Goal: Entertainment & Leisure: Consume media (video, audio)

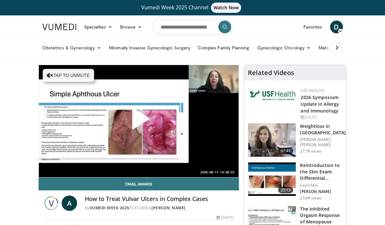
click at [139, 121] on span "Video Player" at bounding box center [139, 121] width 0 height 0
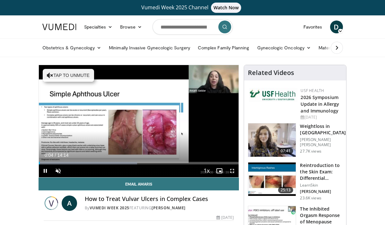
click at [148, 168] on div "Current Time 0:04 / Duration 14:14 Pause Skip Backward Skip Forward Unmute Load…" at bounding box center [139, 171] width 200 height 13
click at [58, 170] on span "Video Player" at bounding box center [58, 171] width 13 height 13
click at [232, 170] on span "Video Player" at bounding box center [231, 171] width 13 height 13
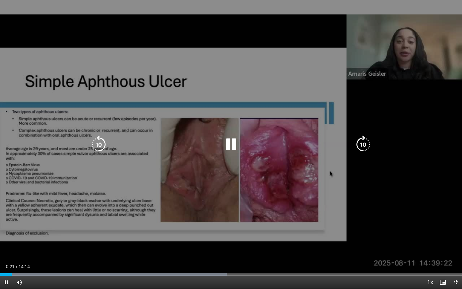
click at [297, 199] on div "10 seconds Tap to unmute" at bounding box center [231, 144] width 462 height 288
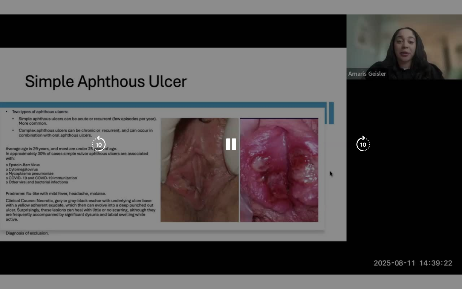
click at [384, 225] on video-js "**********" at bounding box center [231, 144] width 462 height 289
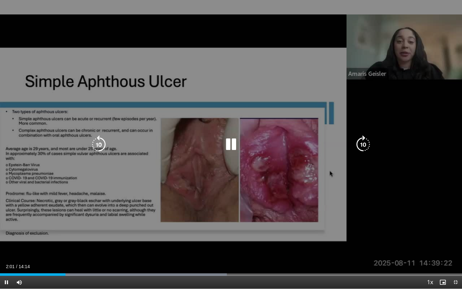
click at [97, 140] on icon "Video Player" at bounding box center [99, 144] width 18 height 18
click at [231, 143] on icon "Video Player" at bounding box center [231, 144] width 18 height 18
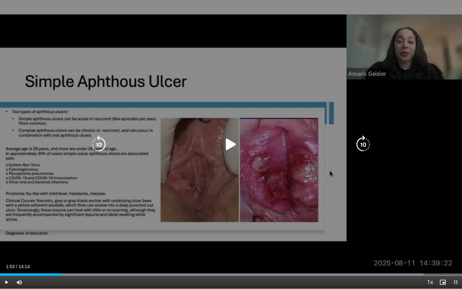
click at [227, 207] on div "10 seconds Tap to unmute" at bounding box center [231, 144] width 462 height 288
click at [230, 140] on icon "Video Player" at bounding box center [231, 144] width 18 height 18
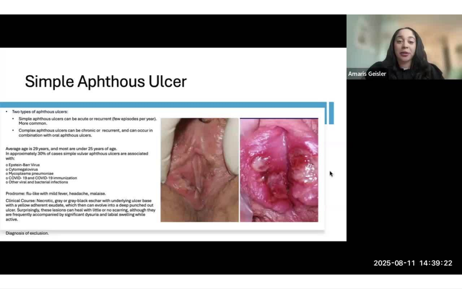
click at [6, 225] on div "10 seconds Tap to unmute" at bounding box center [231, 144] width 462 height 288
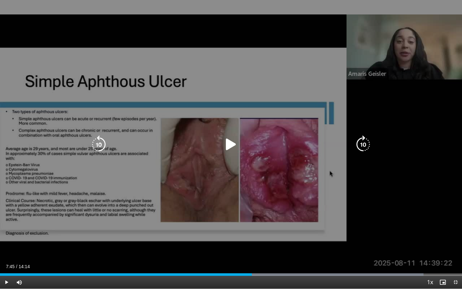
click at [231, 143] on icon "Video Player" at bounding box center [231, 144] width 18 height 18
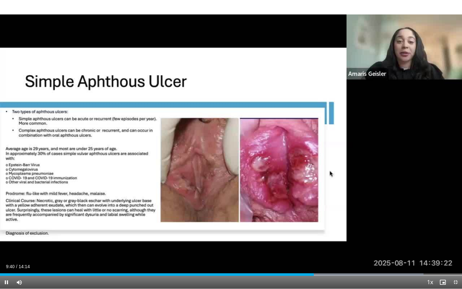
click at [384, 225] on span "Video Player" at bounding box center [455, 281] width 13 height 13
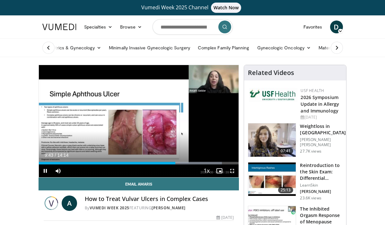
click at [45, 170] on span "Video Player" at bounding box center [45, 171] width 13 height 13
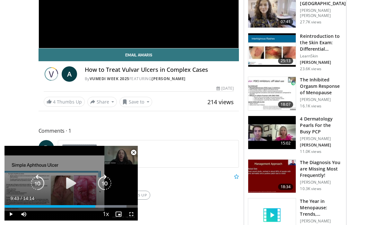
scroll to position [129, 0]
